Goal: Check status

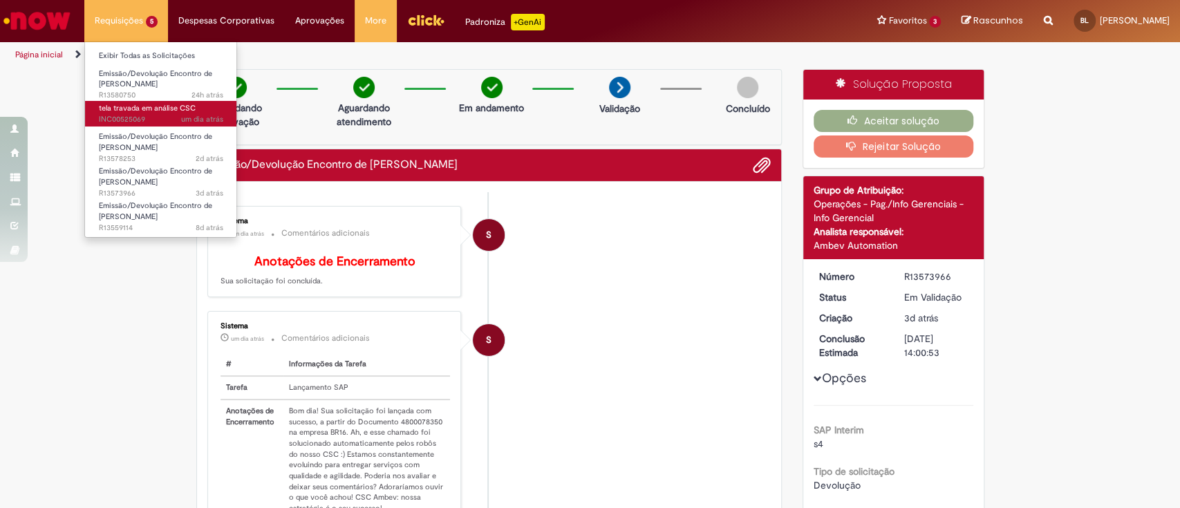
scroll to position [73, 0]
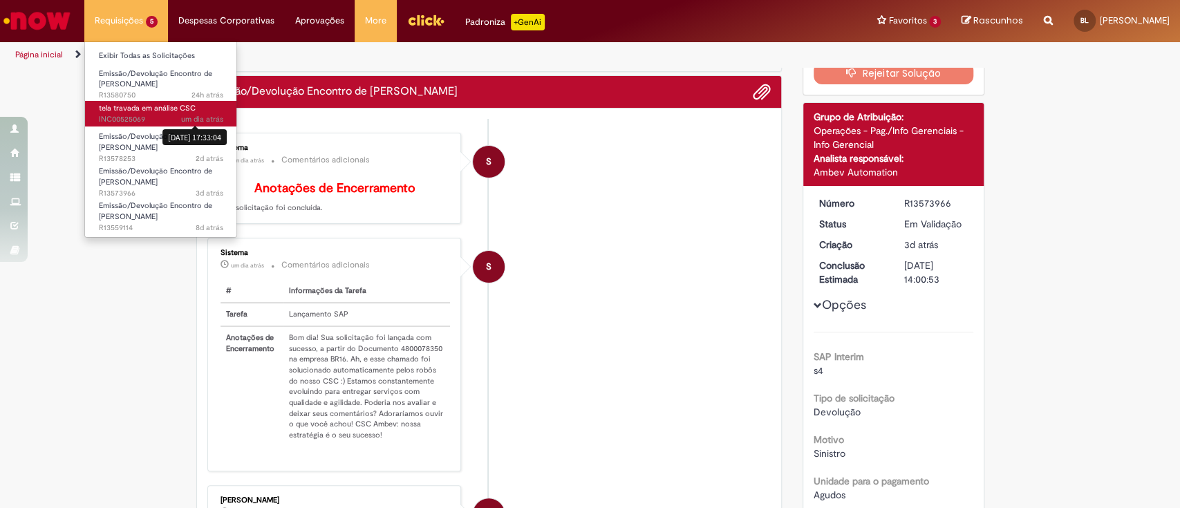
click at [196, 120] on sn-time-ago "um dia atrás um dia atrás [DATE] 17:33:04" at bounding box center [202, 119] width 42 height 10
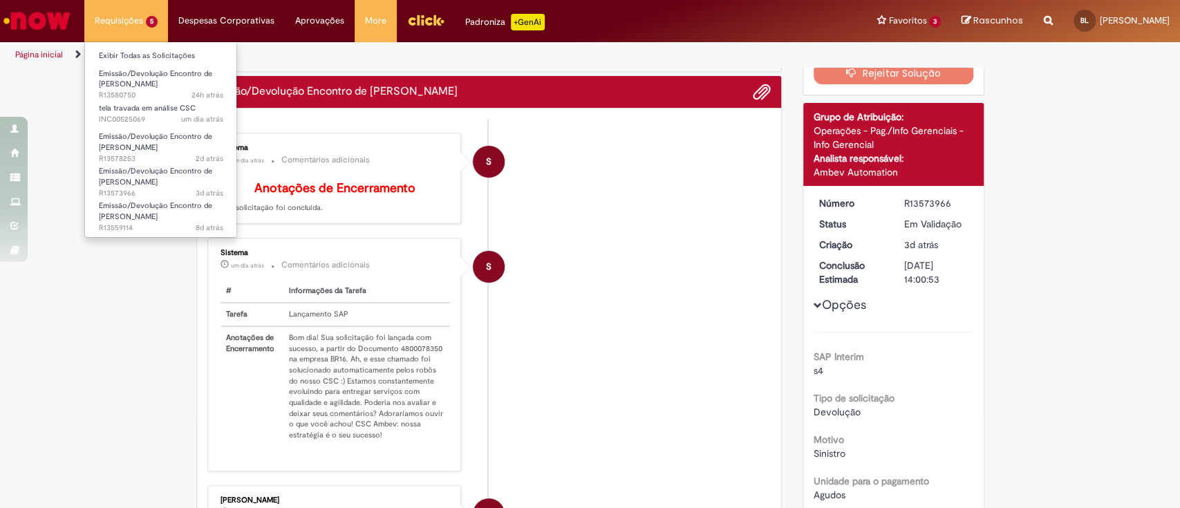
click at [126, 19] on li "Requisições 5 Exibir Todas as Solicitações Emissão/Devolução Encontro de Contas…" at bounding box center [126, 20] width 84 height 41
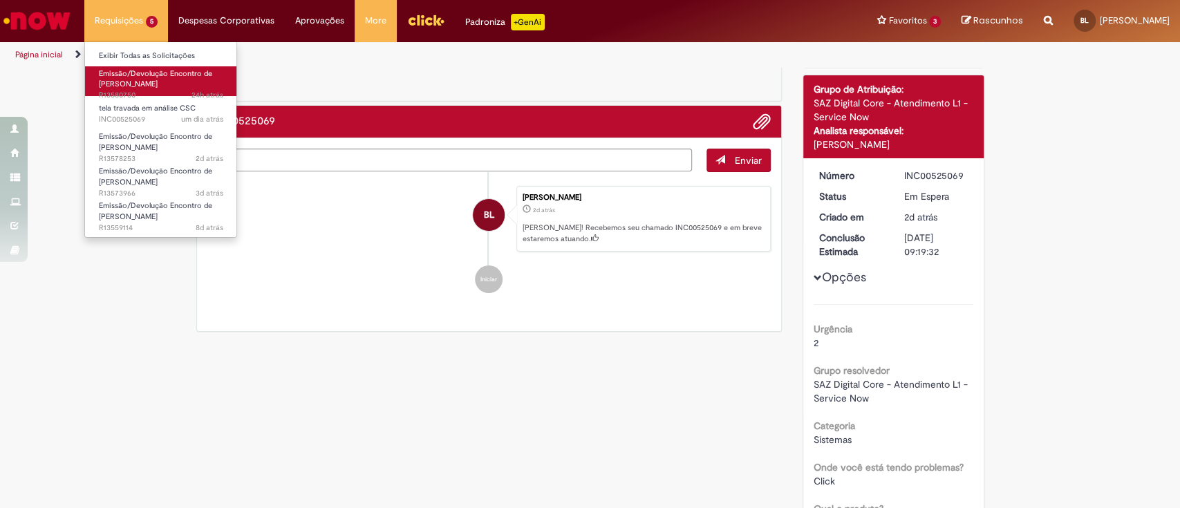
click at [144, 75] on span "Emissão/Devolução Encontro de [PERSON_NAME]" at bounding box center [155, 78] width 113 height 21
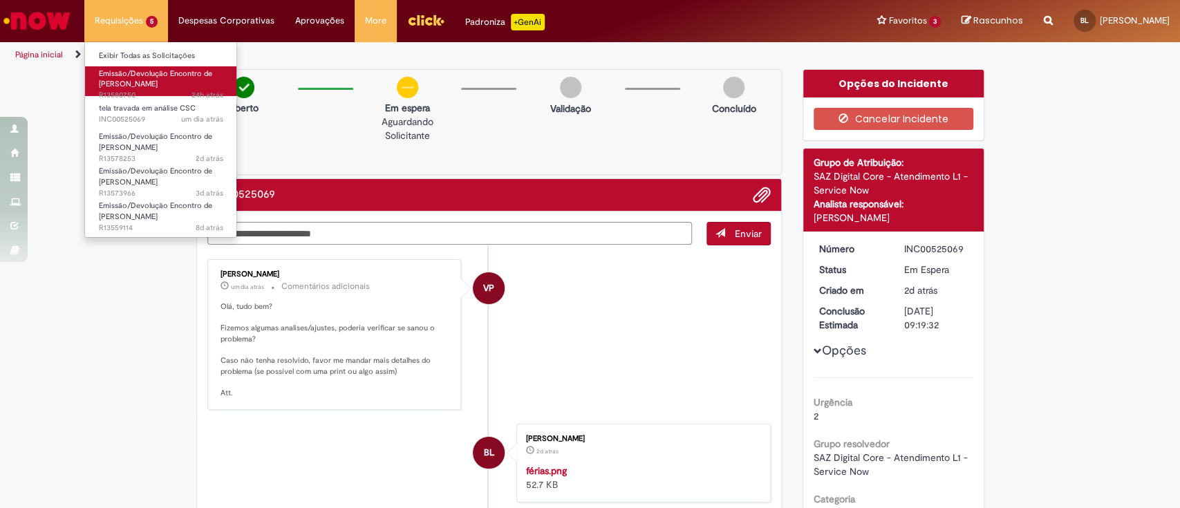
click at [144, 75] on span "Emissão/Devolução Encontro de [PERSON_NAME]" at bounding box center [155, 78] width 113 height 21
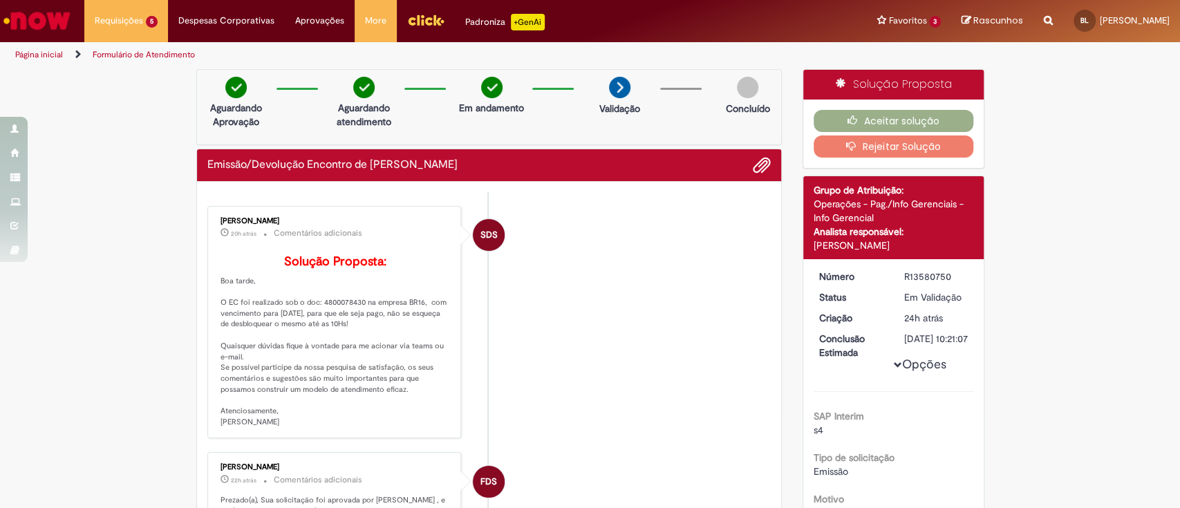
click at [326, 325] on p "Solução Proposta: Boa tarde, O EC foi realizado sob o doc: 4800078430 na empres…" at bounding box center [335, 341] width 230 height 173
copy p "4800078430"
click at [623, 379] on li "SDS [PERSON_NAME] 20h atrás 20 horas atrás Comentários adicionais Solução Propo…" at bounding box center [489, 322] width 564 height 233
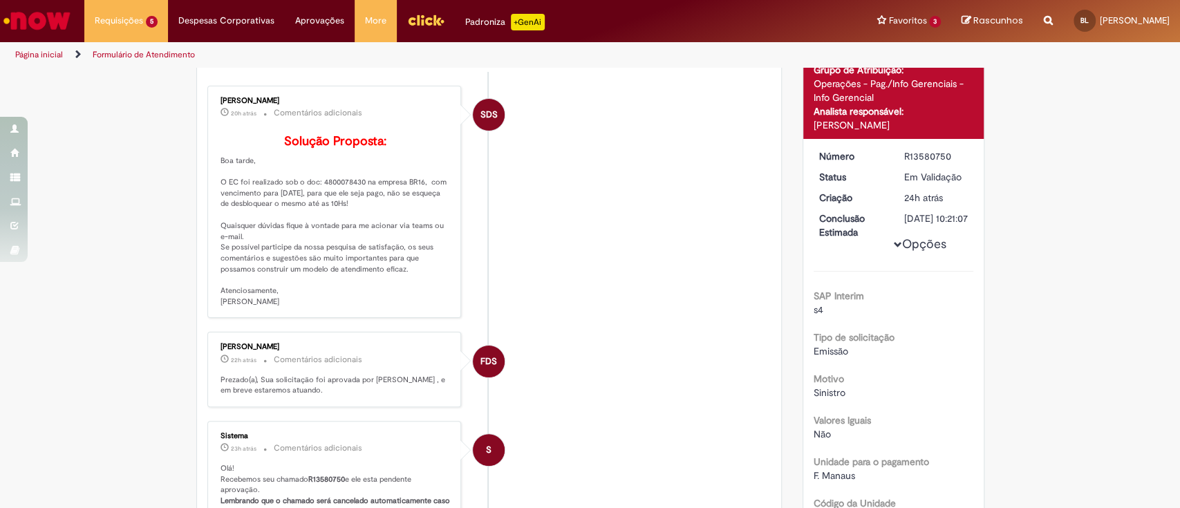
scroll to position [92, 0]
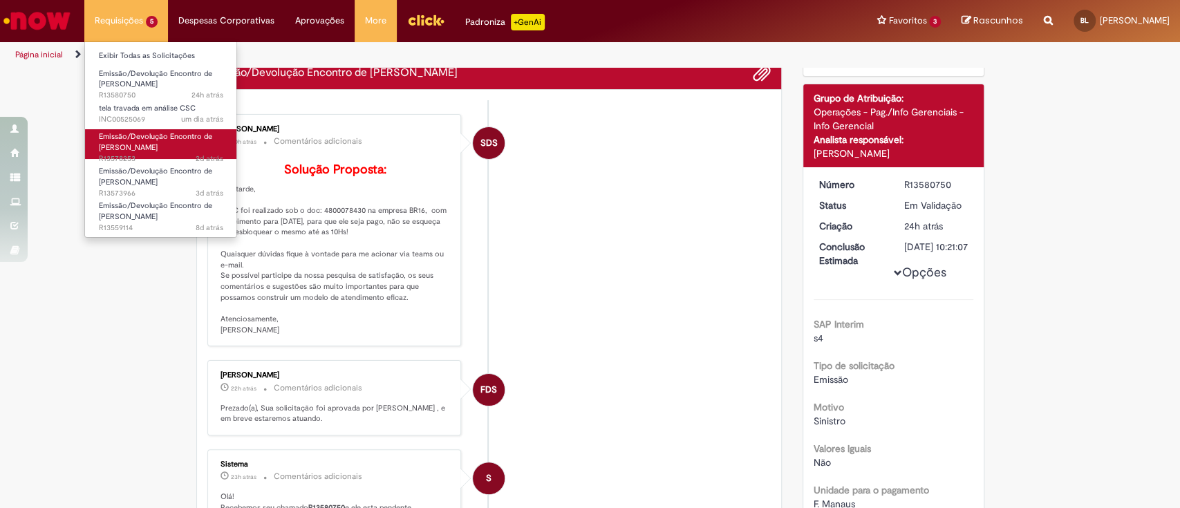
click at [171, 141] on link "Emissão/Devolução Encontro de Contas Fornecedor 2d atrás 2 dias atrás R13578253" at bounding box center [161, 144] width 152 height 30
click at [171, 142] on link "Emissão/Devolução Encontro de Contas Fornecedor 2d atrás 2 dias atrás R13578253" at bounding box center [161, 144] width 152 height 30
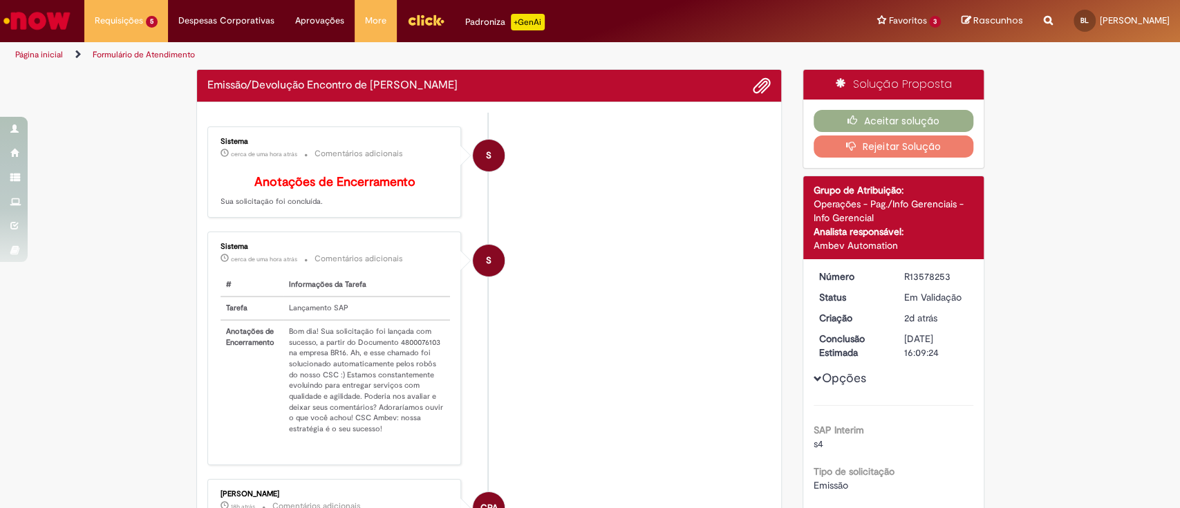
click at [399, 351] on td "Bom dia! Sua solicitação foi lançada com sucesso, a partir do Documento 4800076…" at bounding box center [366, 380] width 167 height 120
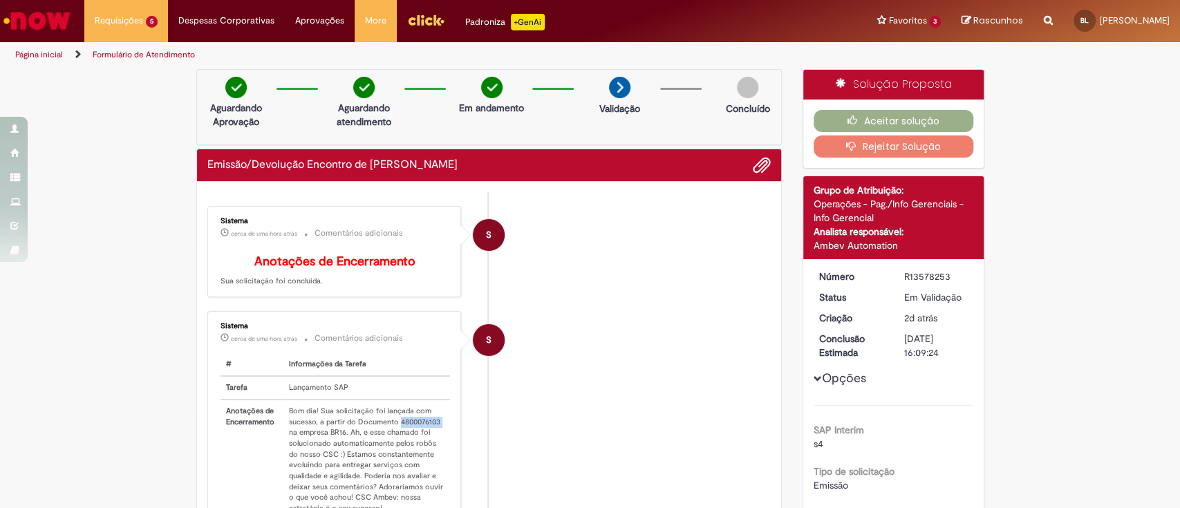
copy td "4800076103"
drag, startPoint x: 785, startPoint y: 357, endPoint x: 771, endPoint y: 362, distance: 15.5
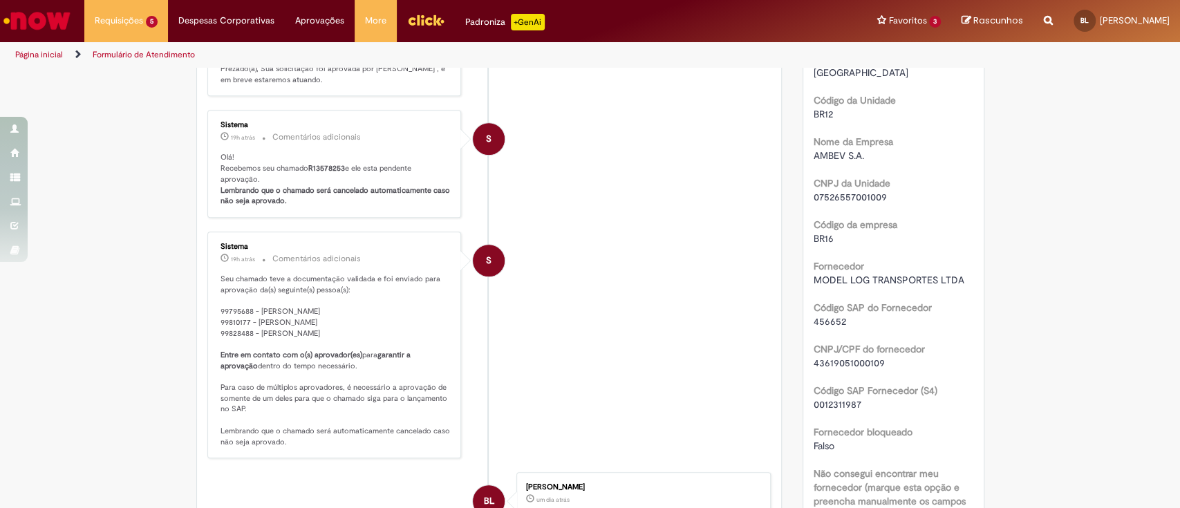
scroll to position [645, 0]
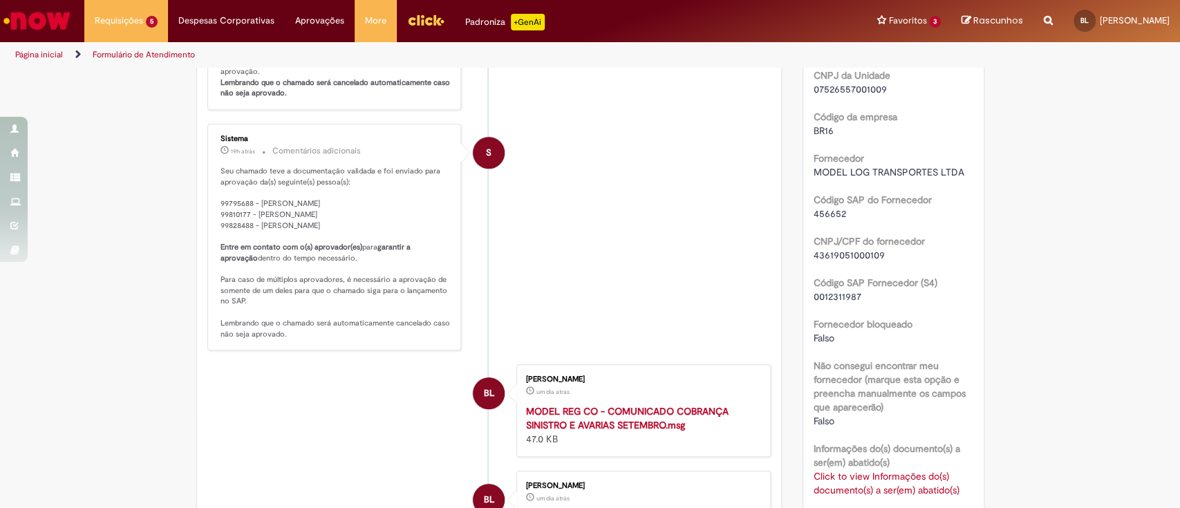
click at [675, 236] on li "S Sistema 19h atrás 19 horas atrás Comentários adicionais Seu chamado teve a do…" at bounding box center [489, 237] width 564 height 227
